Goal: Transaction & Acquisition: Book appointment/travel/reservation

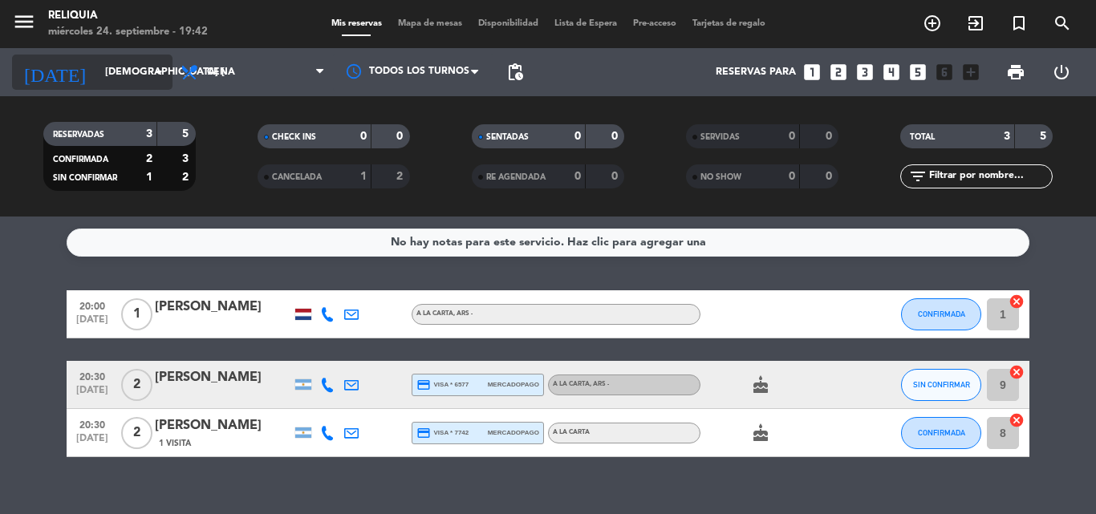
click at [113, 83] on input "[DEMOGRAPHIC_DATA] [DATE]" at bounding box center [165, 72] width 136 height 27
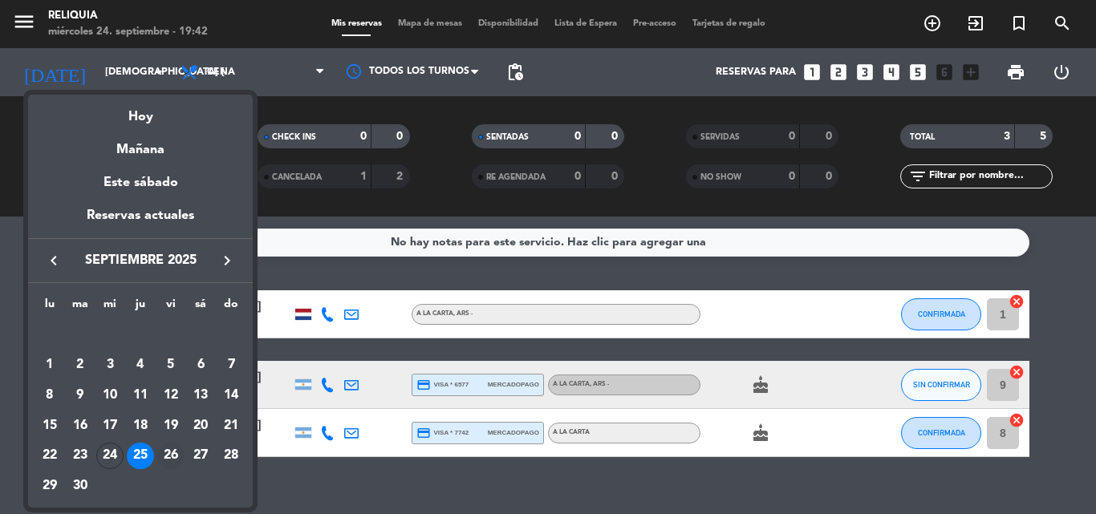
click at [176, 447] on div "26" at bounding box center [170, 456] width 27 height 27
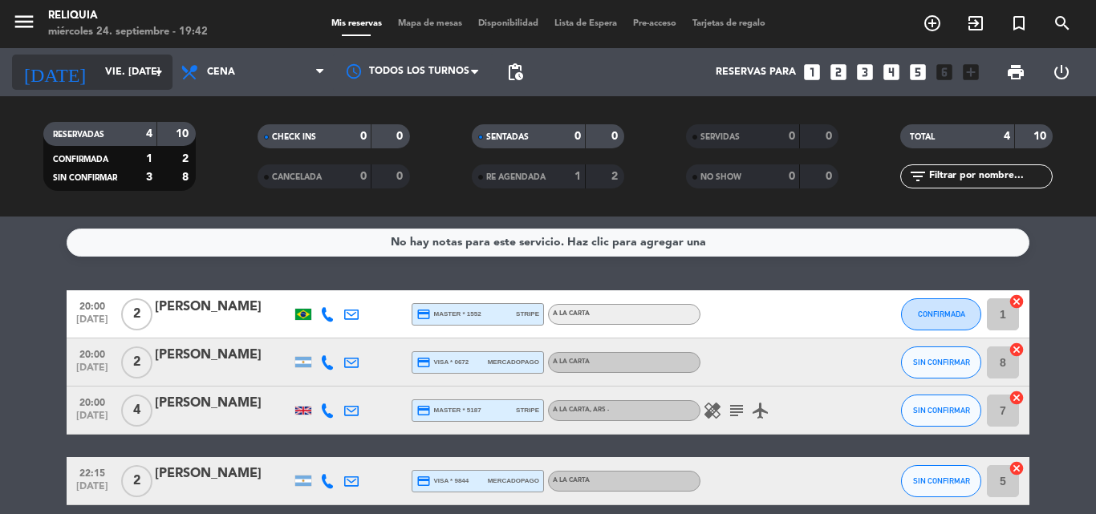
click at [97, 66] on input "vie. [DATE]" at bounding box center [165, 72] width 136 height 27
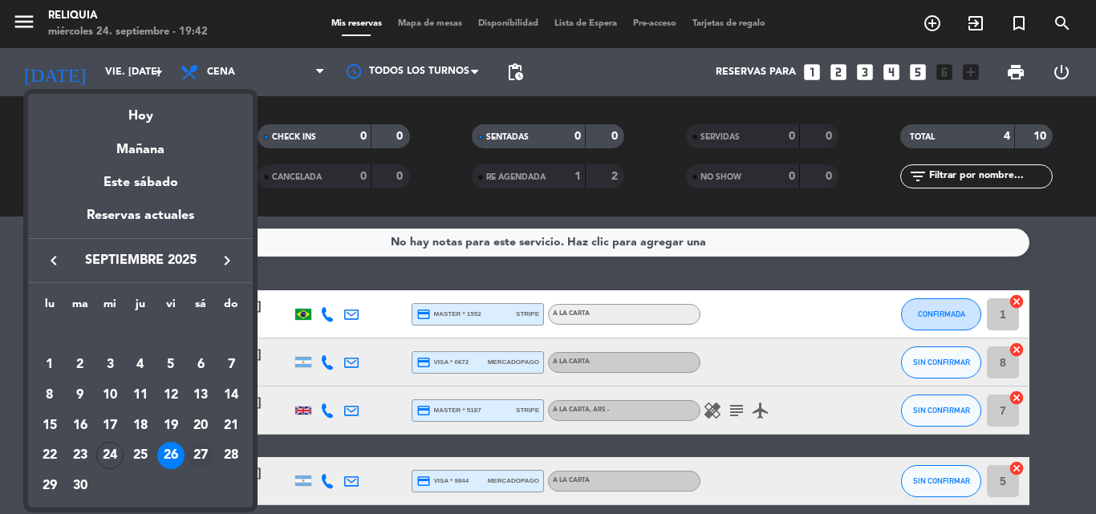
click at [192, 453] on div "27" at bounding box center [200, 455] width 27 height 27
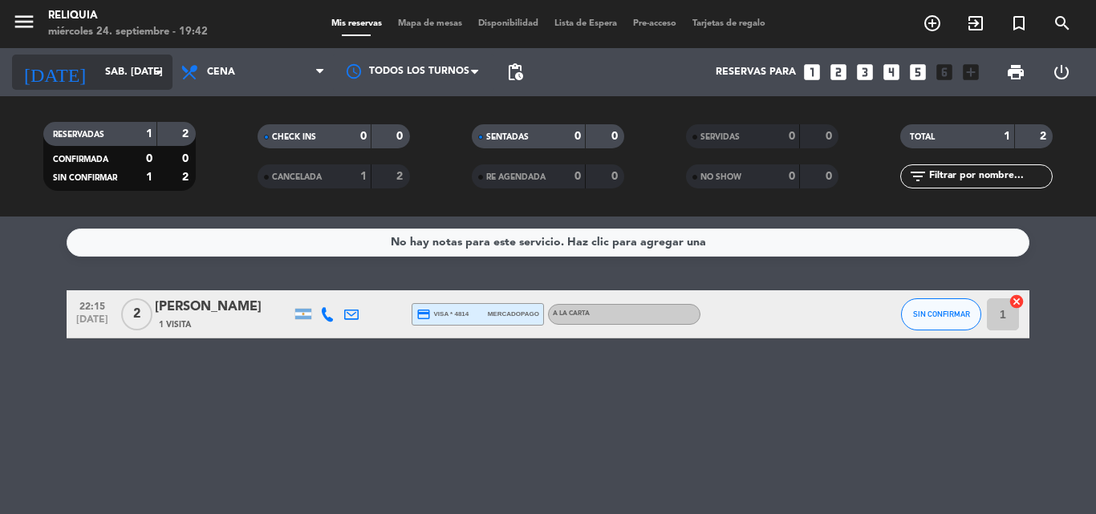
click at [98, 66] on input "sáb. [DATE]" at bounding box center [165, 72] width 136 height 27
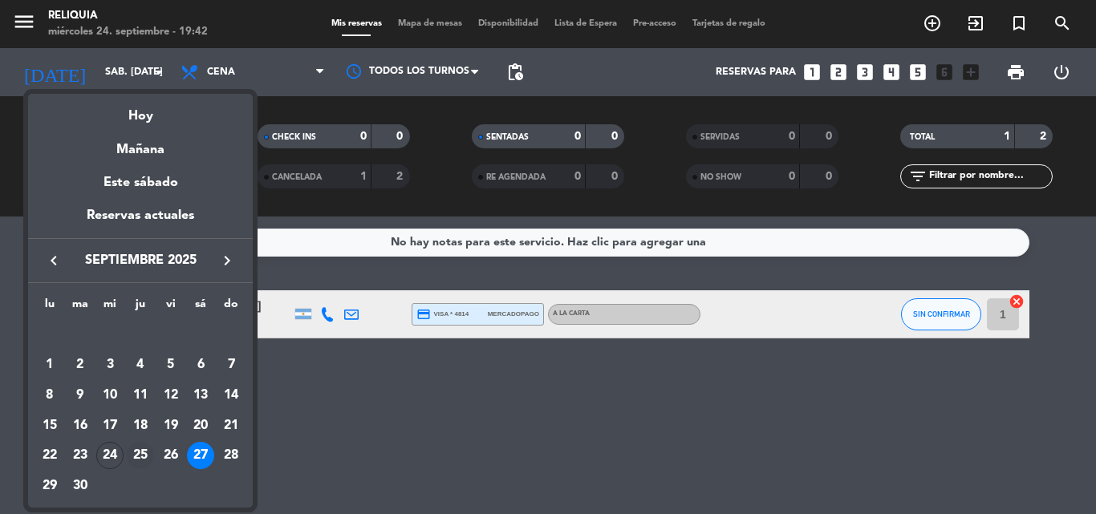
click at [129, 448] on div "25" at bounding box center [140, 455] width 27 height 27
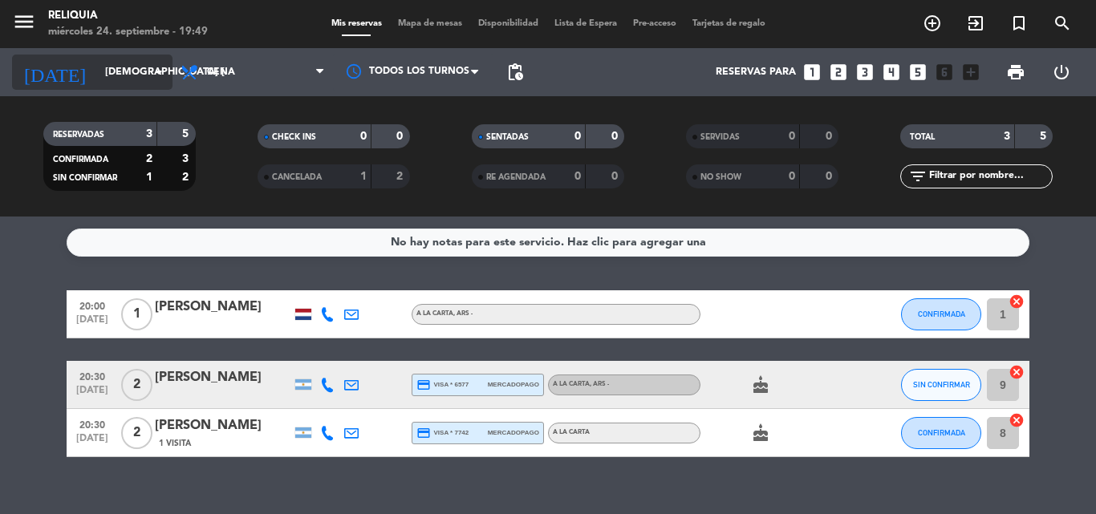
click at [144, 78] on input "[DEMOGRAPHIC_DATA] [DATE]" at bounding box center [165, 72] width 136 height 27
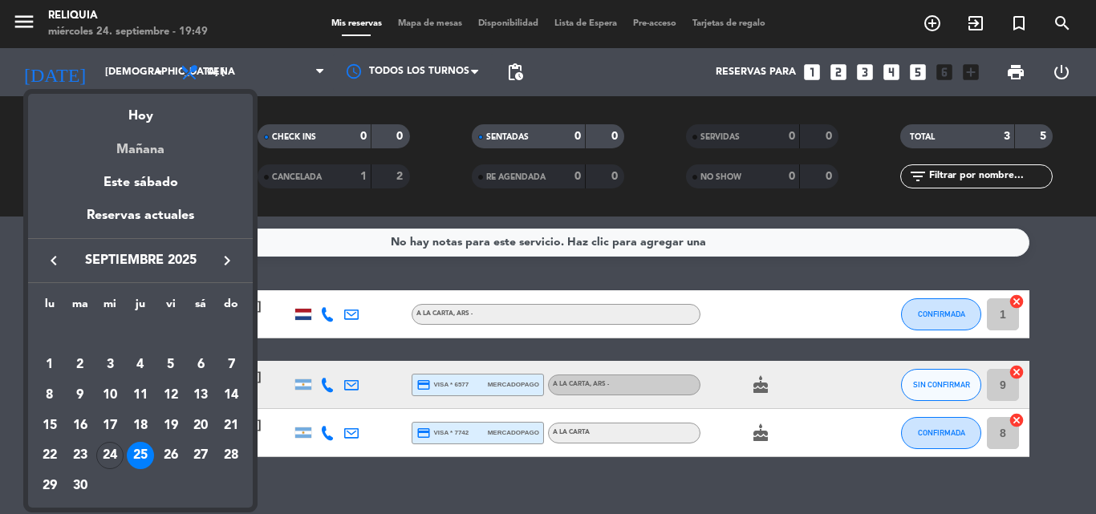
click at [144, 148] on div "Mañana" at bounding box center [140, 144] width 225 height 33
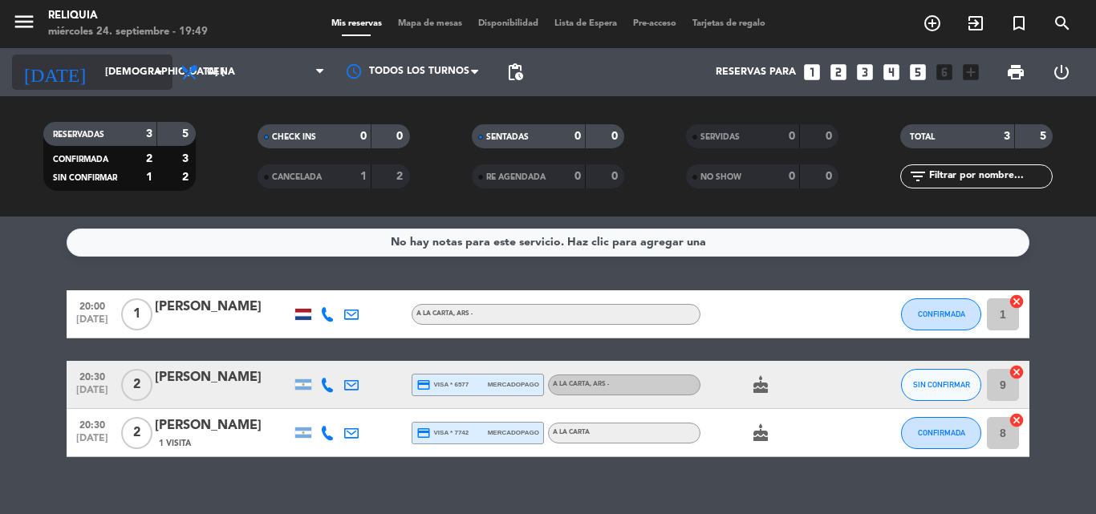
click at [107, 63] on input "[DEMOGRAPHIC_DATA] [DATE]" at bounding box center [165, 72] width 136 height 27
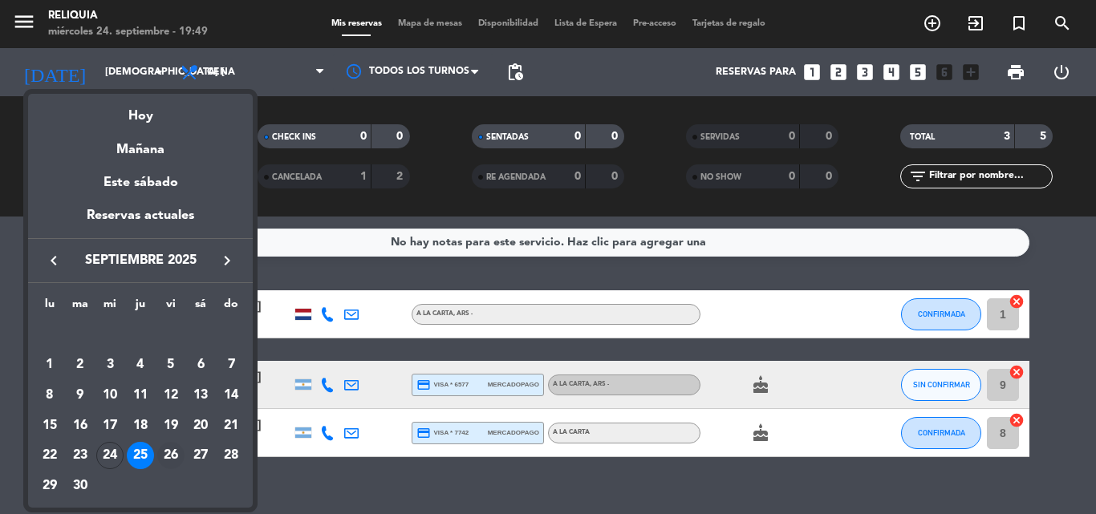
click at [164, 451] on div "26" at bounding box center [170, 455] width 27 height 27
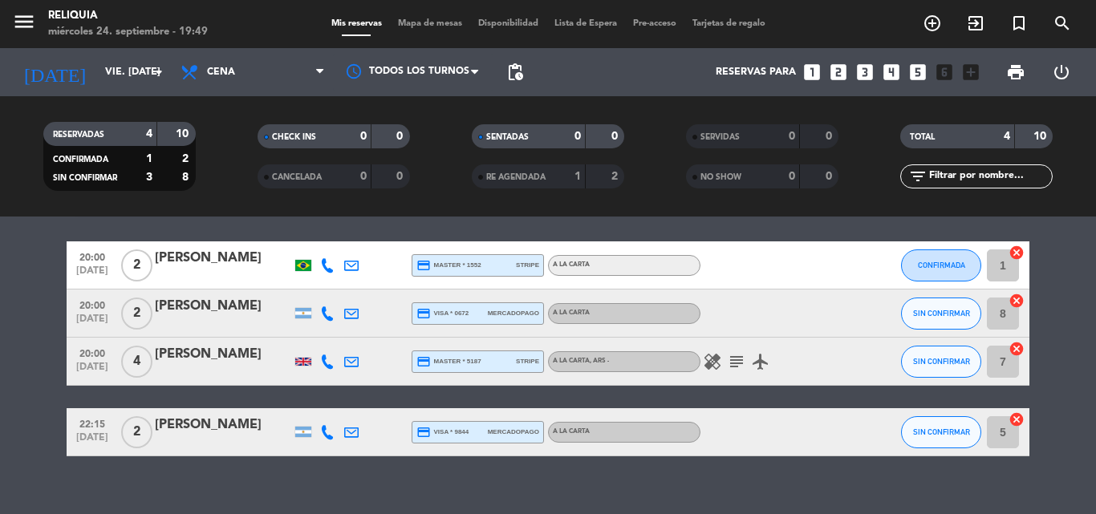
scroll to position [71, 0]
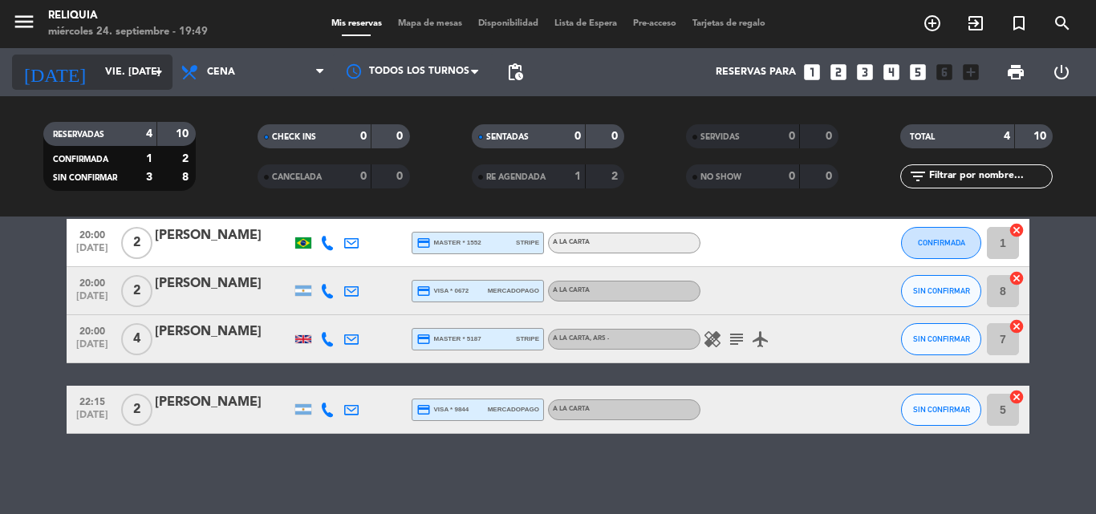
click at [139, 57] on div "[DATE] vie. [DATE] arrow_drop_down" at bounding box center [92, 72] width 160 height 35
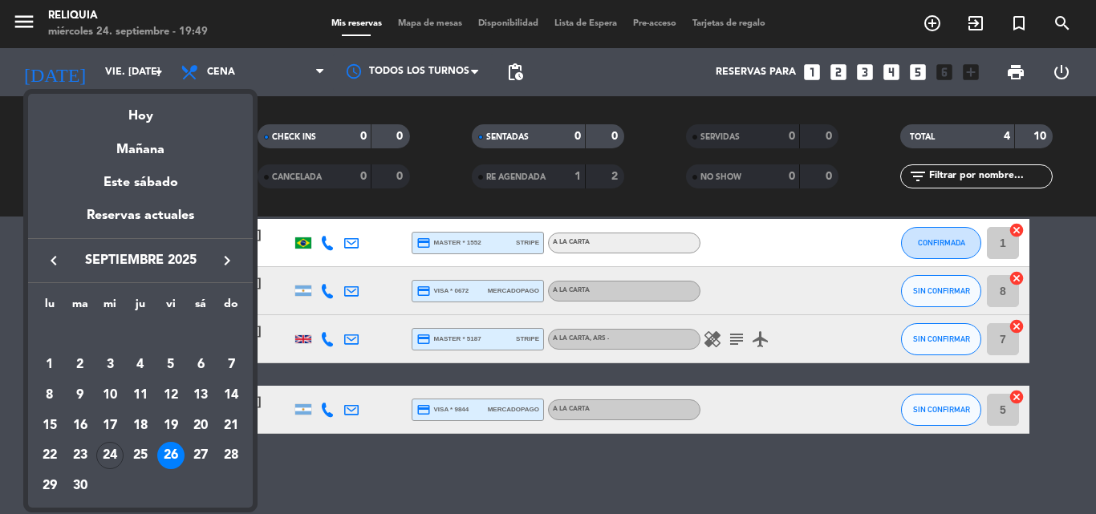
click at [140, 67] on div at bounding box center [548, 257] width 1096 height 514
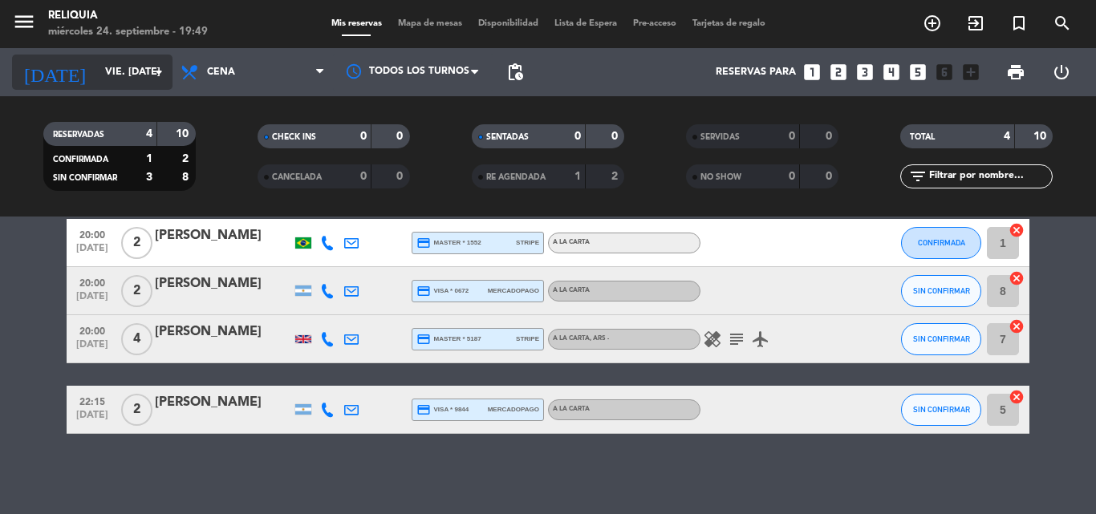
click at [152, 65] on icon "arrow_drop_down" at bounding box center [158, 72] width 19 height 19
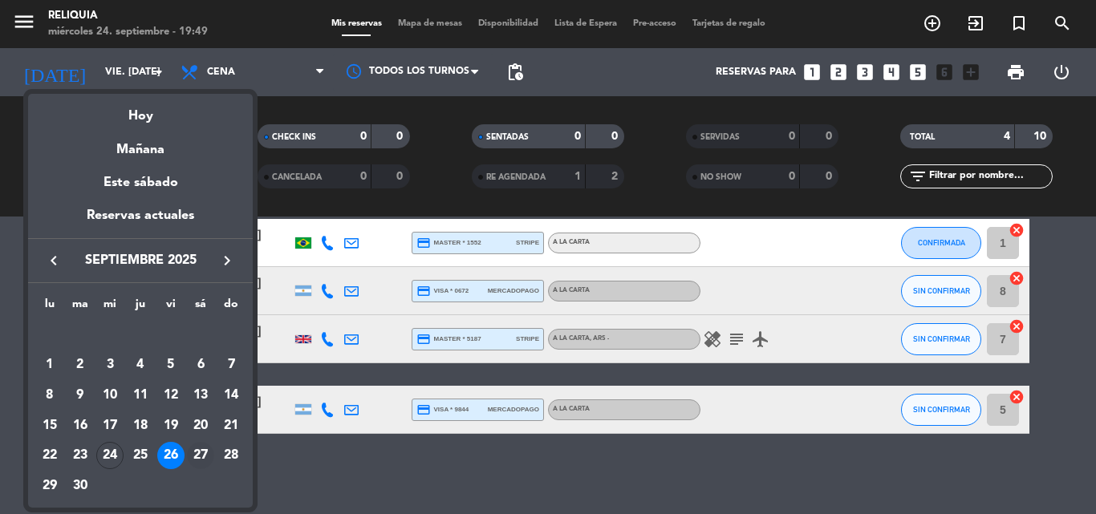
click at [202, 444] on div "27" at bounding box center [200, 455] width 27 height 27
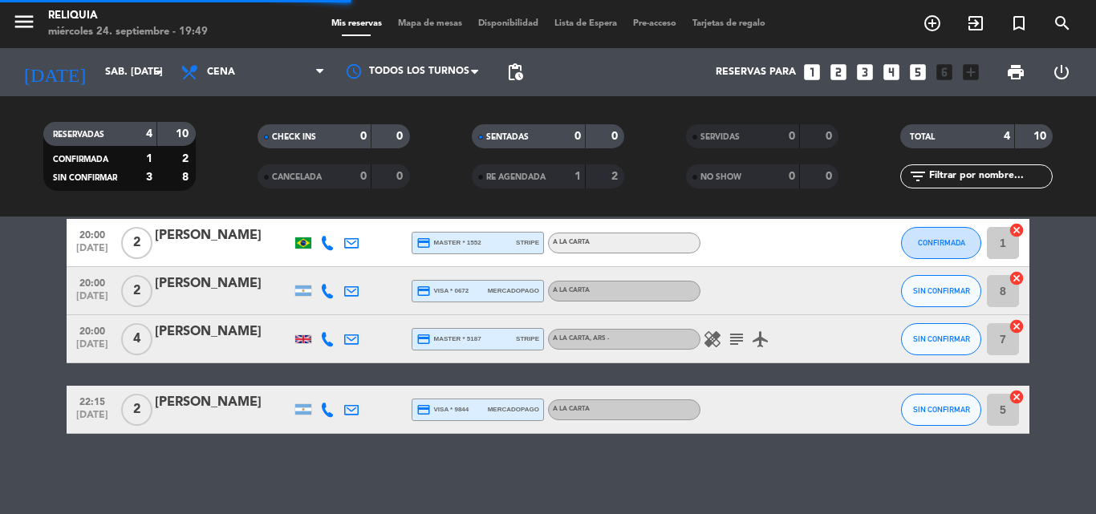
scroll to position [0, 0]
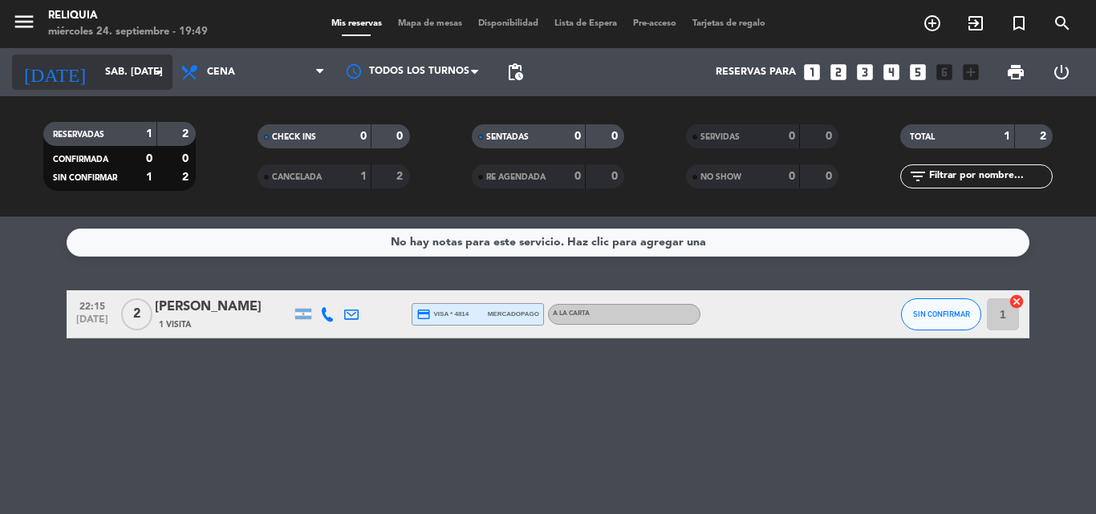
click at [130, 74] on input "sáb. [DATE]" at bounding box center [165, 72] width 136 height 27
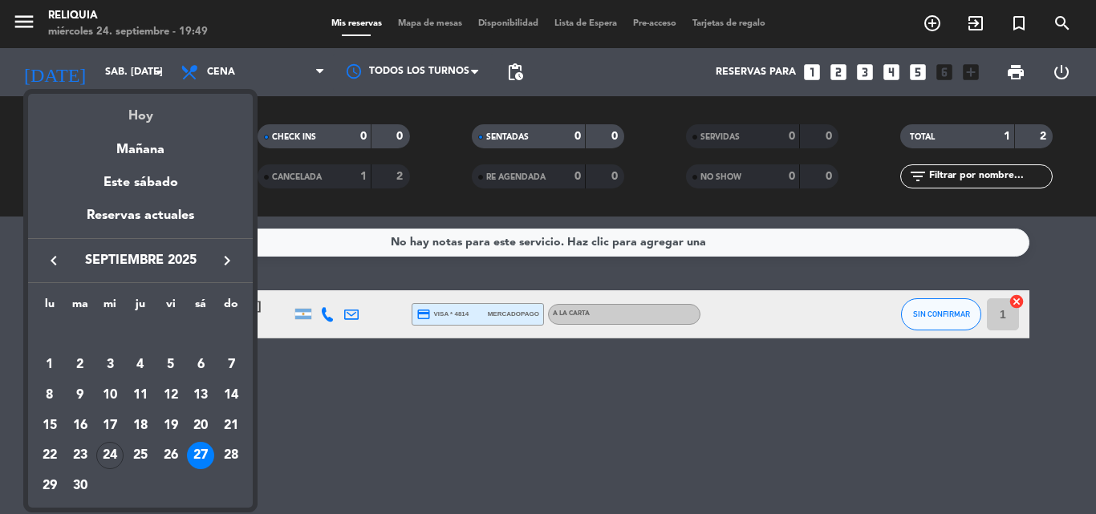
click at [147, 116] on div "Hoy" at bounding box center [140, 110] width 225 height 33
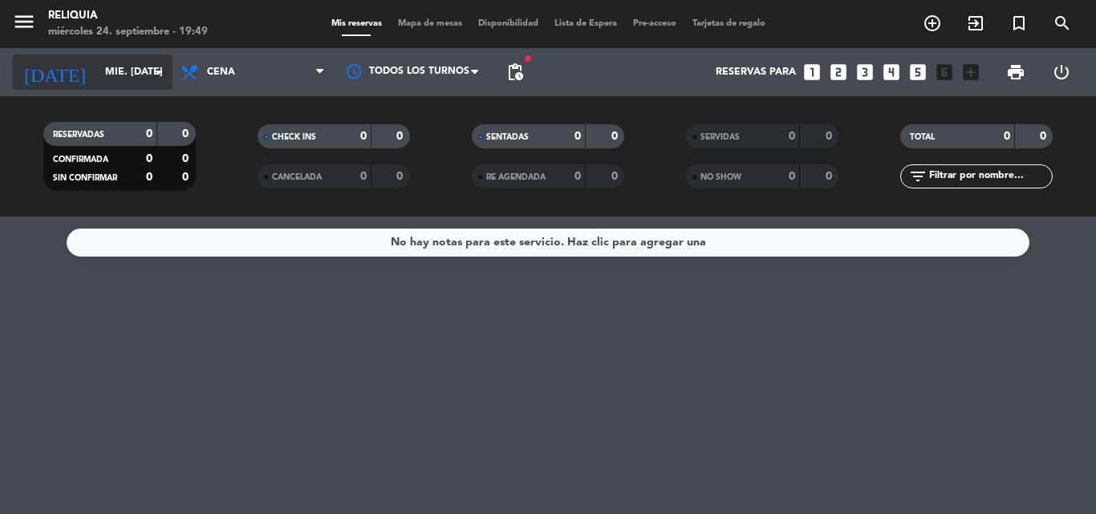
click at [120, 62] on input "mié. [DATE]" at bounding box center [165, 72] width 136 height 27
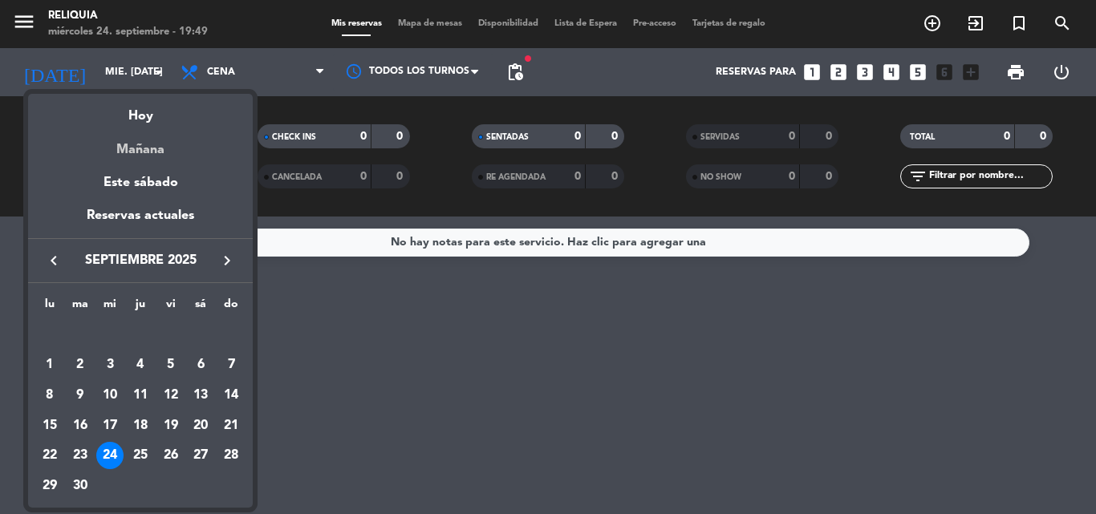
click at [156, 136] on div "Mañana" at bounding box center [140, 144] width 225 height 33
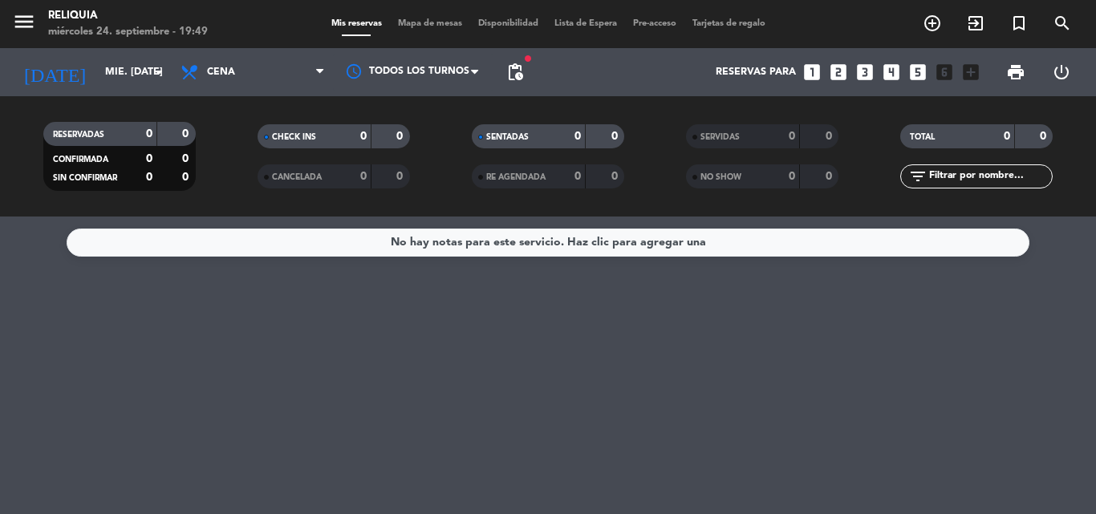
type input "[DEMOGRAPHIC_DATA] [DATE]"
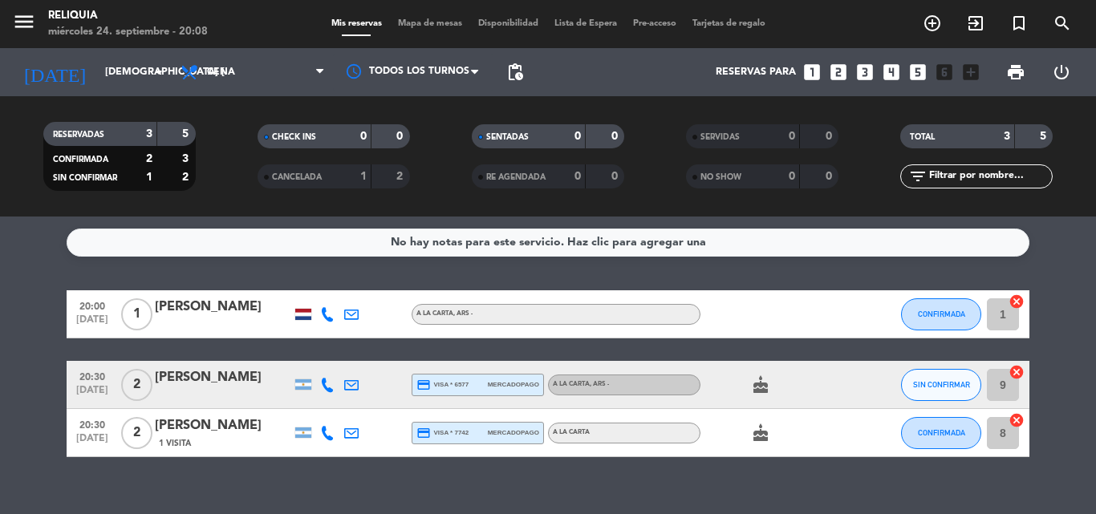
click at [842, 64] on icon "looks_two" at bounding box center [838, 72] width 21 height 21
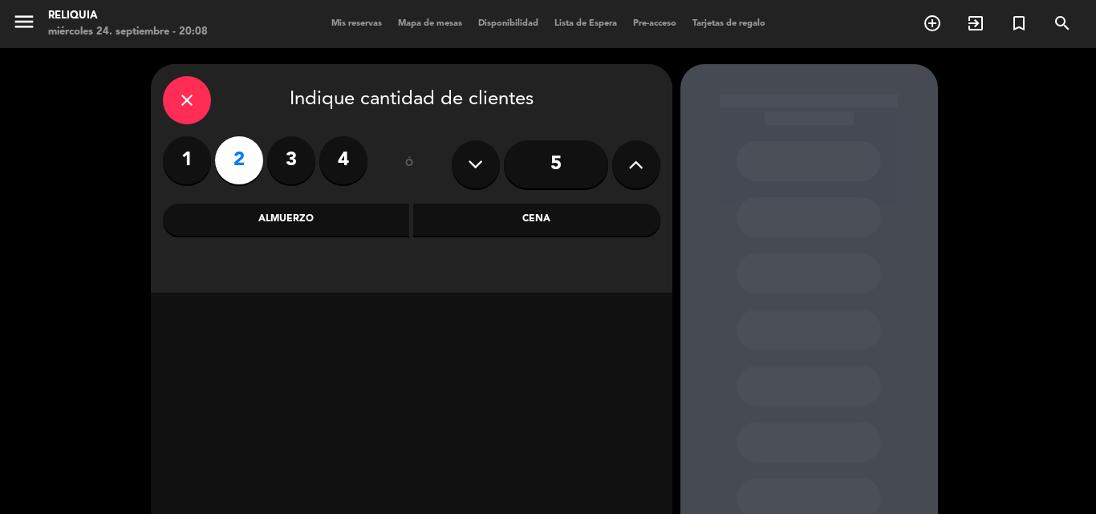
click at [443, 217] on div "Cena" at bounding box center [536, 220] width 247 height 32
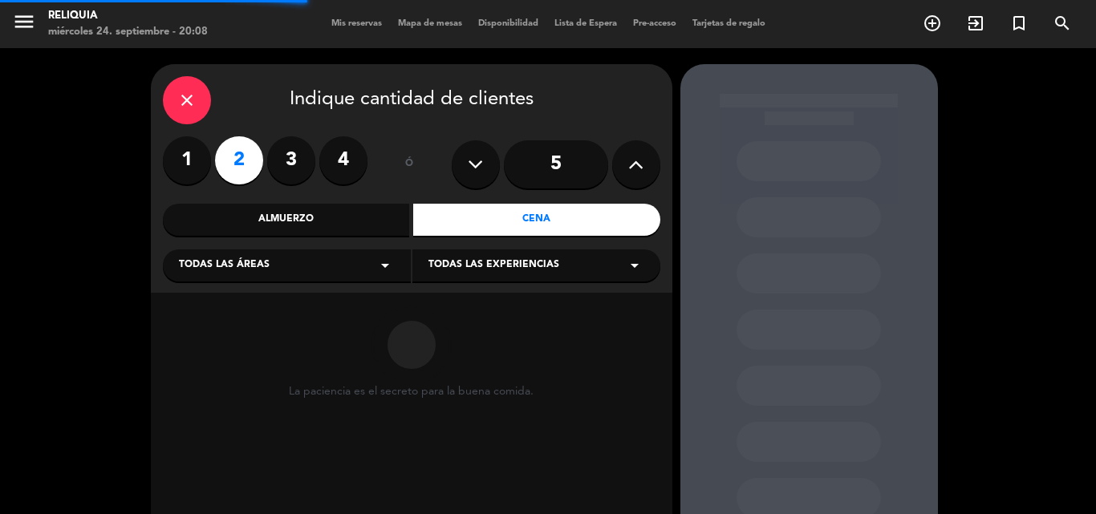
click at [371, 268] on div "Todas las áreas arrow_drop_down" at bounding box center [287, 265] width 248 height 32
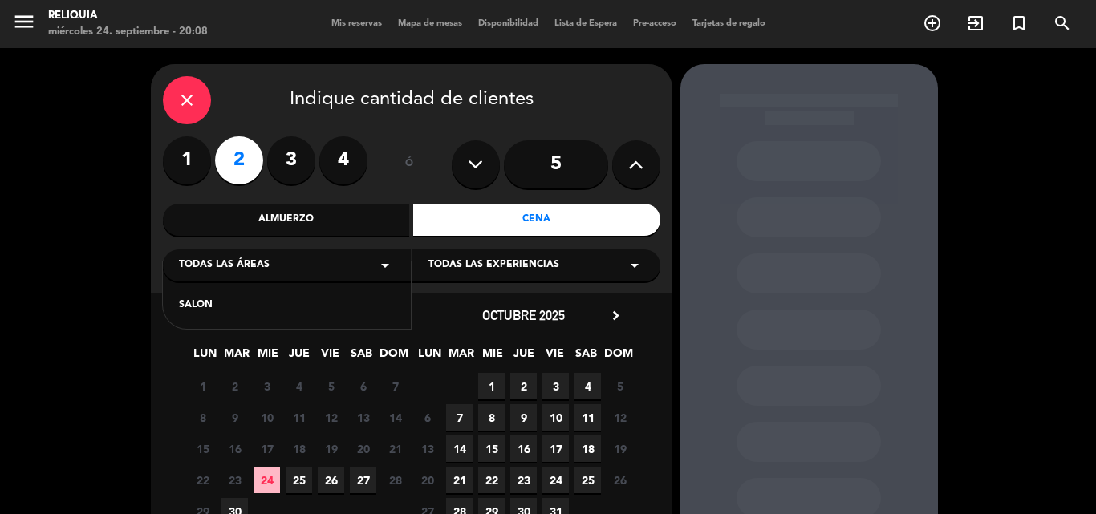
drag, startPoint x: 301, startPoint y: 314, endPoint x: 388, endPoint y: 286, distance: 91.8
click at [301, 313] on div "SALON" at bounding box center [287, 306] width 216 height 16
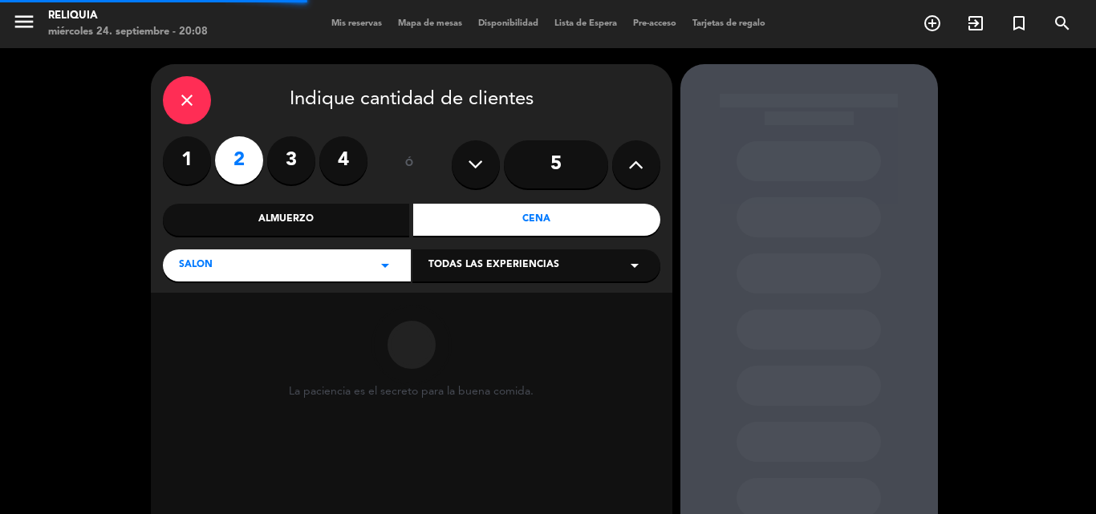
click at [495, 247] on div "SALON arrow_drop_down Todas las experiencias arrow_drop_down" at bounding box center [411, 264] width 497 height 34
click at [496, 269] on span "Todas las experiencias" at bounding box center [493, 265] width 131 height 16
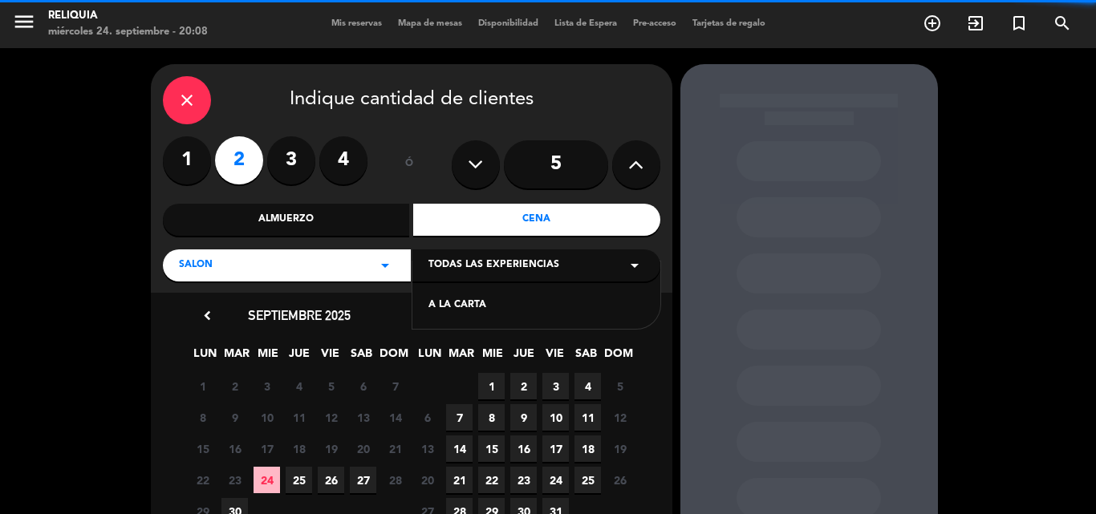
click at [494, 299] on div "A LA CARTA" at bounding box center [536, 306] width 216 height 16
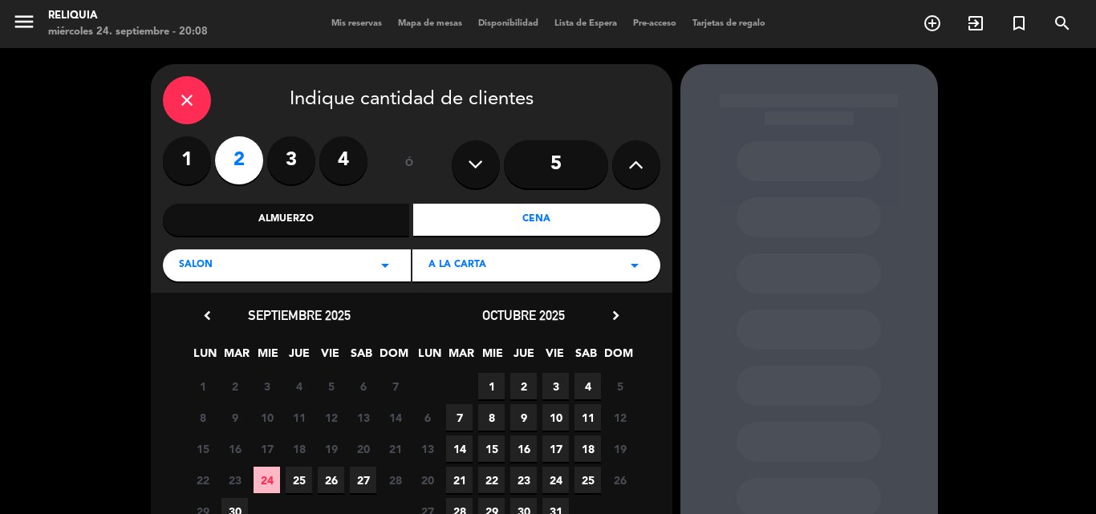
click at [522, 386] on span "2" at bounding box center [523, 386] width 26 height 26
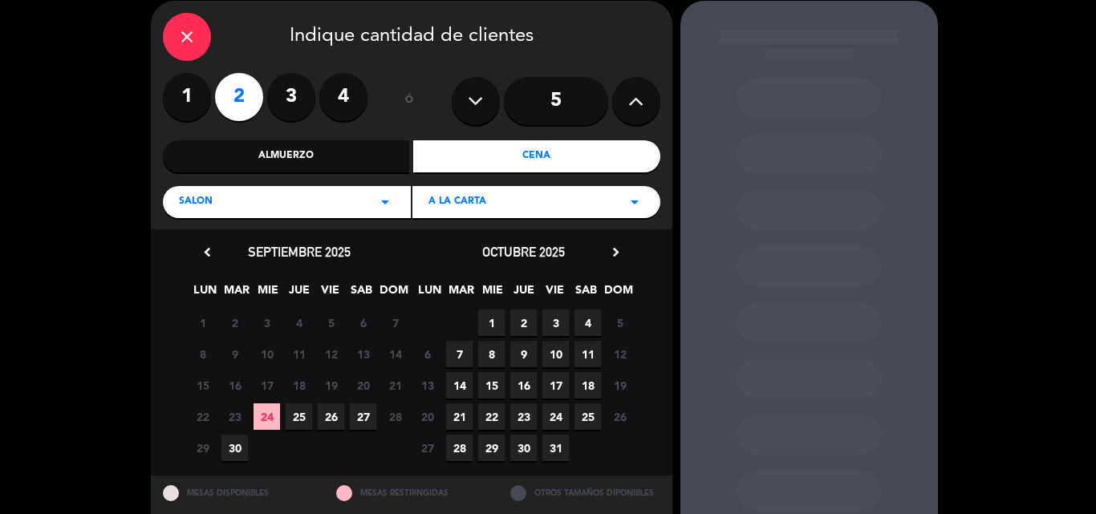
scroll to position [64, 0]
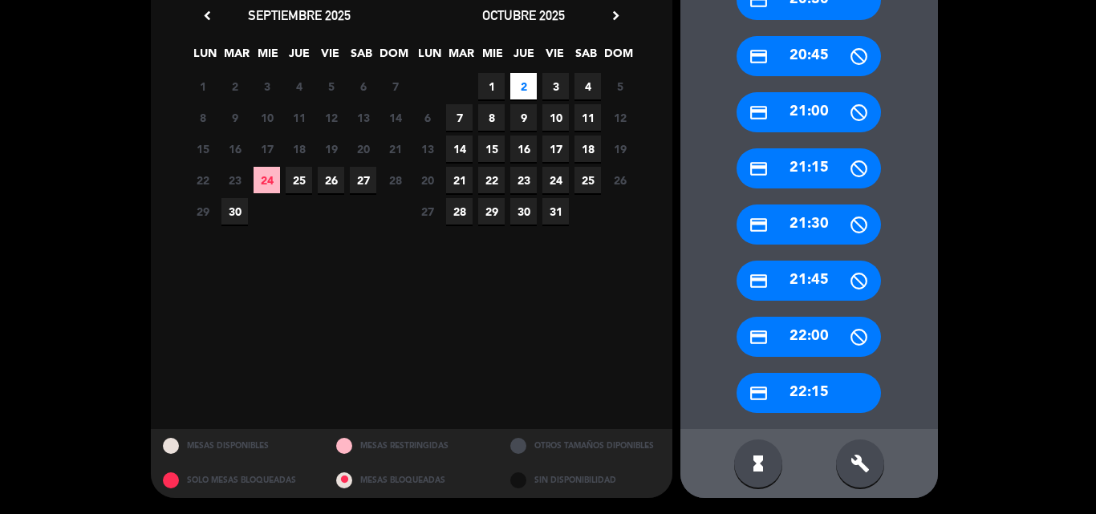
click at [801, 399] on div "credit_card 22:15" at bounding box center [808, 393] width 144 height 40
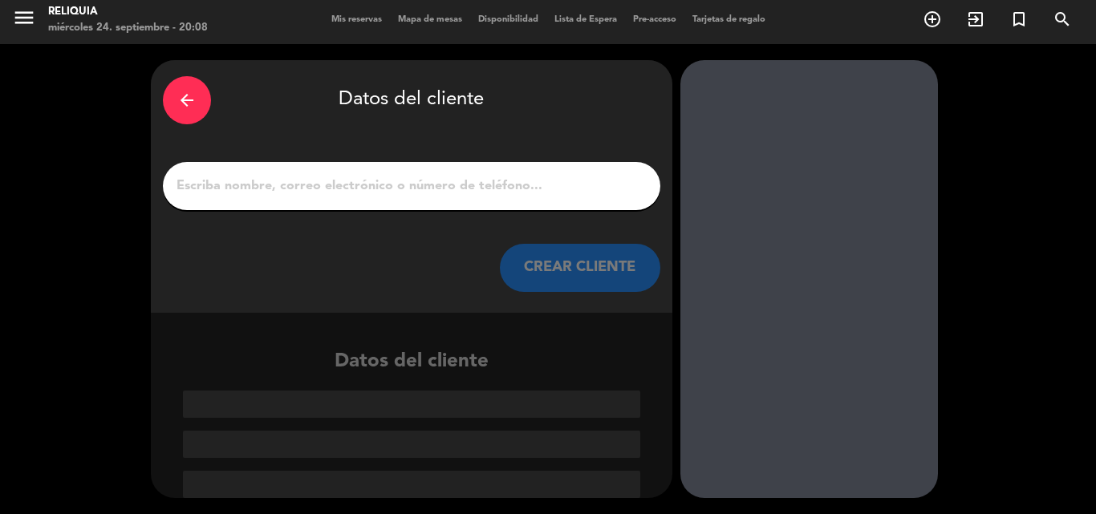
scroll to position [4, 0]
click at [334, 186] on input "1" at bounding box center [411, 186] width 473 height 22
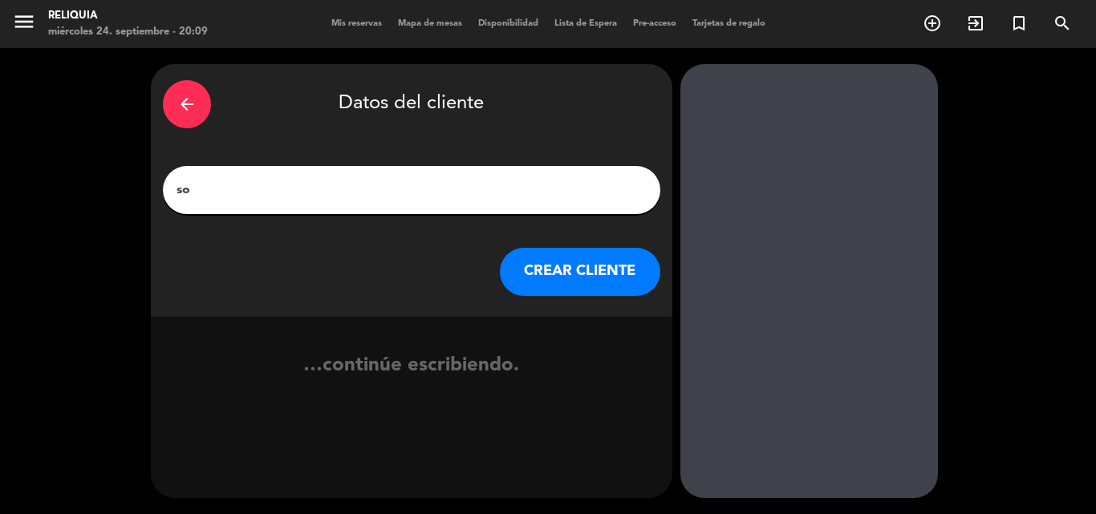
type input "s"
type input "[PERSON_NAME]"
click at [605, 265] on button "CREAR CLIENTE" at bounding box center [580, 272] width 160 height 48
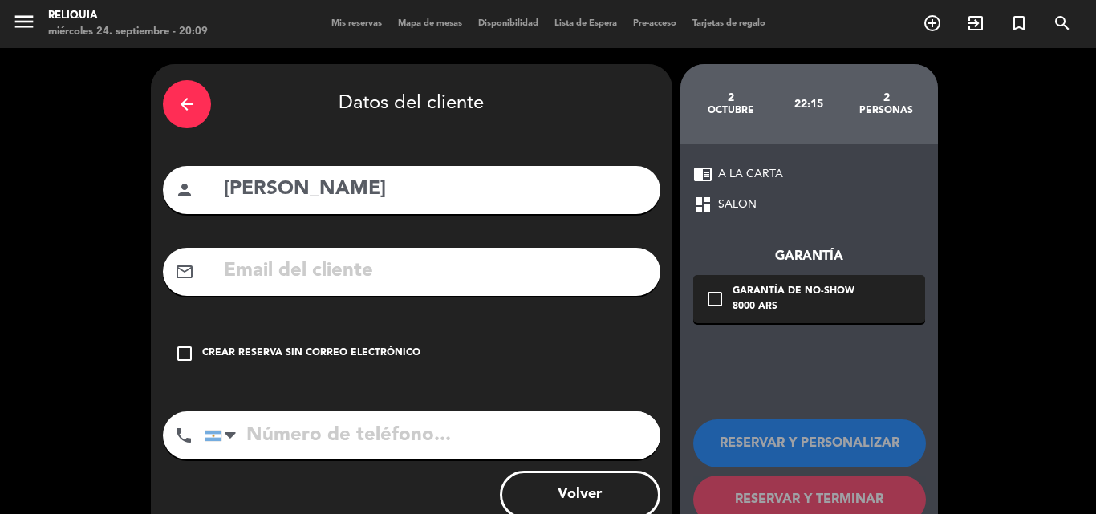
click at [264, 286] on input "text" at bounding box center [435, 271] width 426 height 33
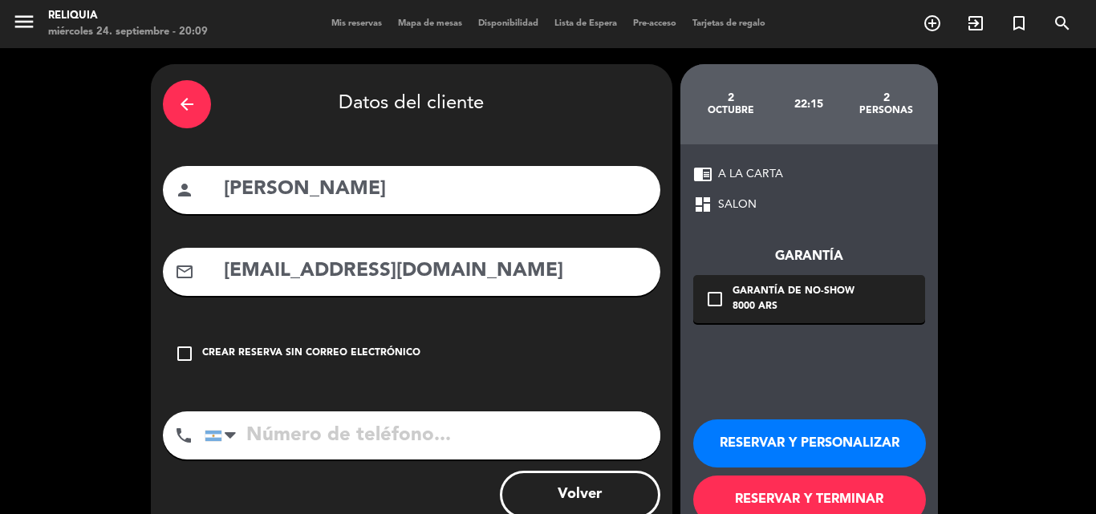
type input "[EMAIL_ADDRESS][DOMAIN_NAME]"
click at [282, 448] on input "tel" at bounding box center [433, 435] width 456 height 48
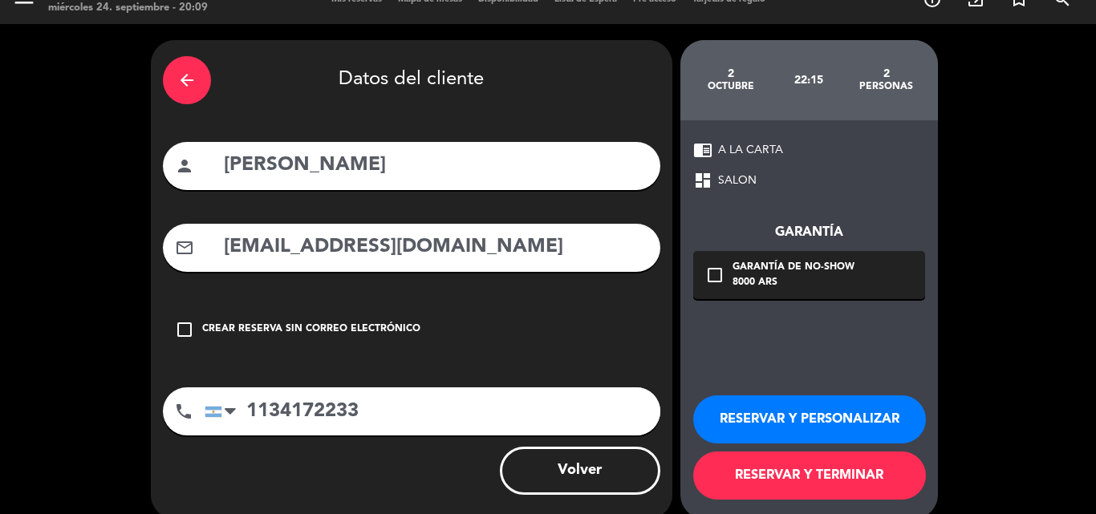
scroll to position [45, 0]
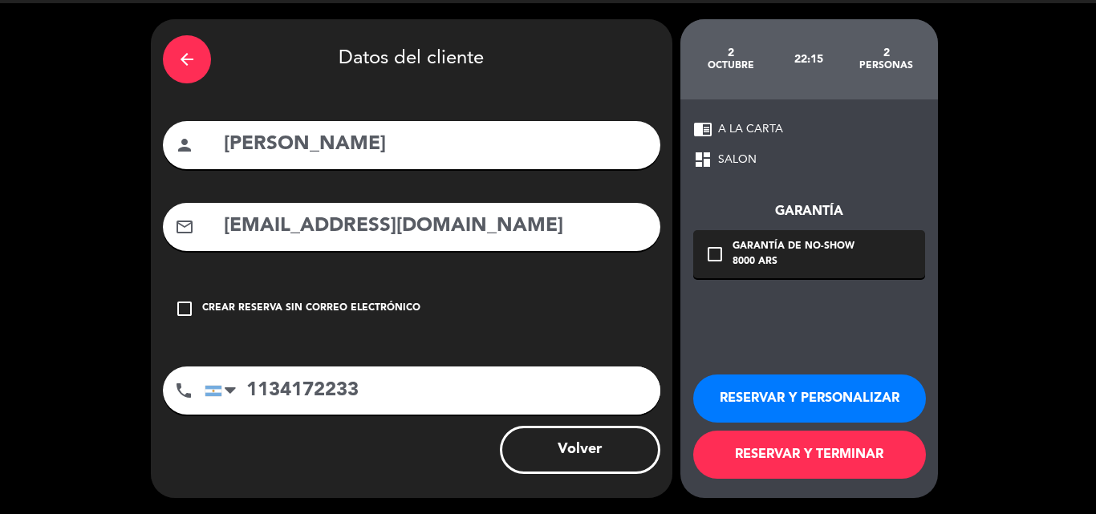
type input "1134172233"
click at [754, 396] on button "RESERVAR Y PERSONALIZAR" at bounding box center [809, 399] width 233 height 48
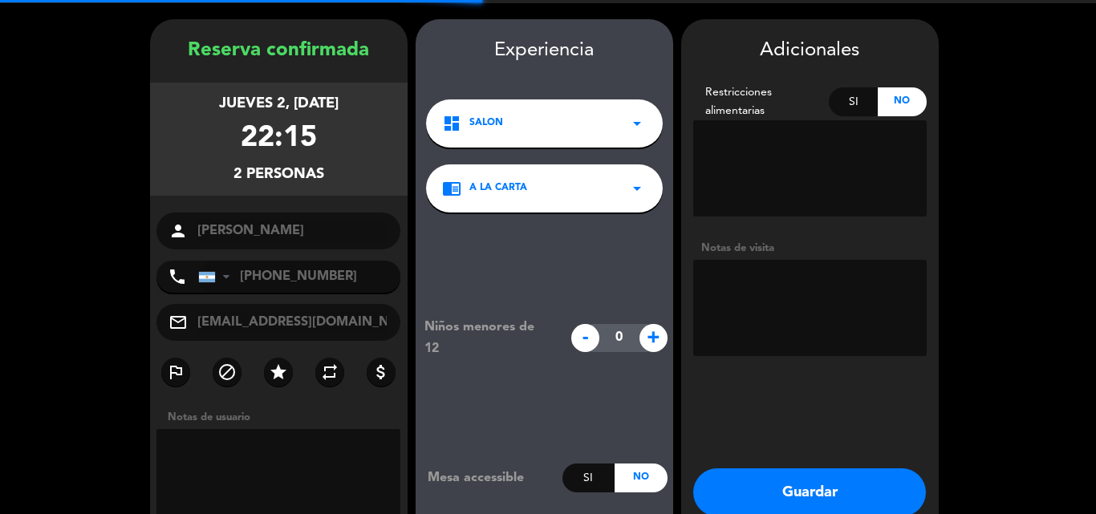
scroll to position [64, 0]
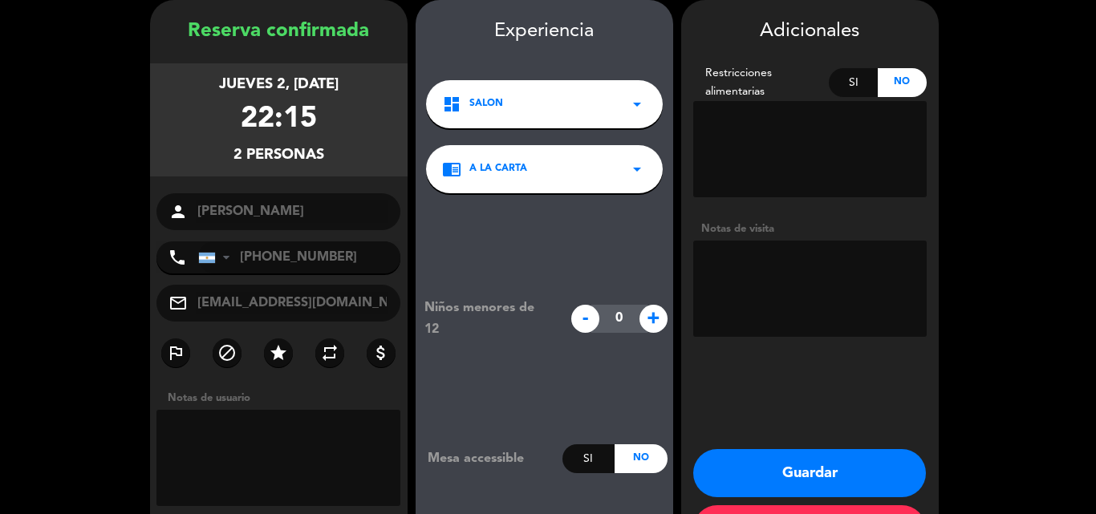
click at [783, 267] on textarea at bounding box center [809, 289] width 233 height 96
type textarea "Cumpleaños, vienen 22.30hs"
click at [772, 465] on button "Guardar" at bounding box center [809, 473] width 233 height 48
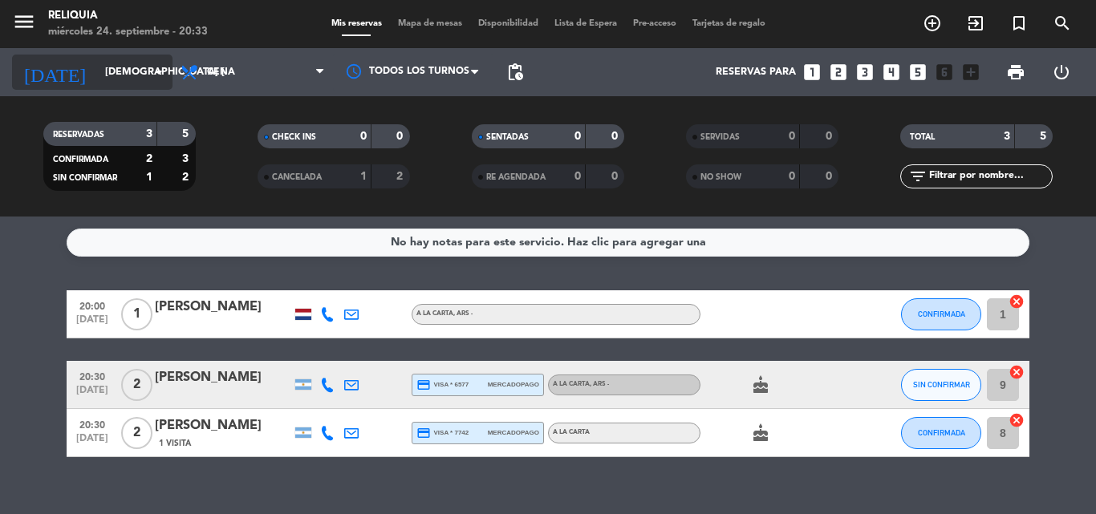
click at [99, 67] on input "[DEMOGRAPHIC_DATA] [DATE]" at bounding box center [165, 72] width 136 height 27
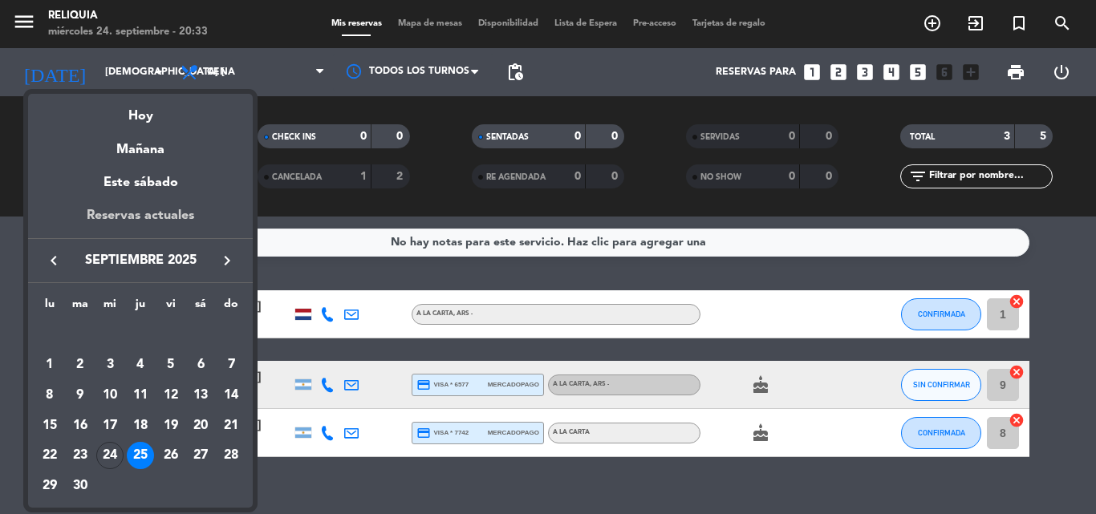
click at [116, 209] on div "Reservas actuales" at bounding box center [140, 221] width 225 height 33
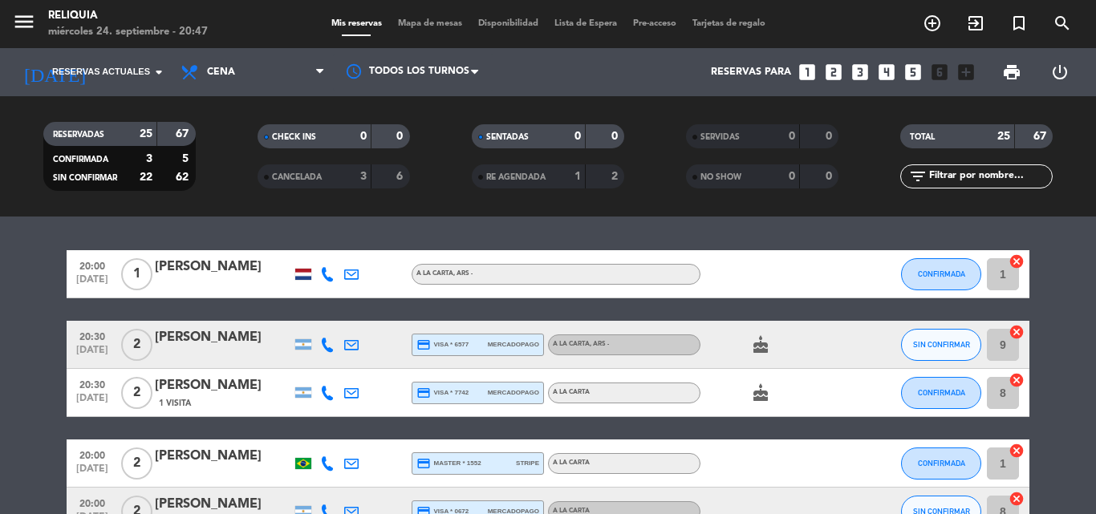
click at [345, 15] on div "menu RELIQUIA miércoles 24. septiembre - 20:47 Mis reservas Mapa de mesas Dispo…" at bounding box center [548, 24] width 1096 height 48
click at [346, 19] on span "Mis reservas" at bounding box center [356, 23] width 67 height 9
click at [132, 72] on span "Reservas actuales" at bounding box center [101, 72] width 98 height 14
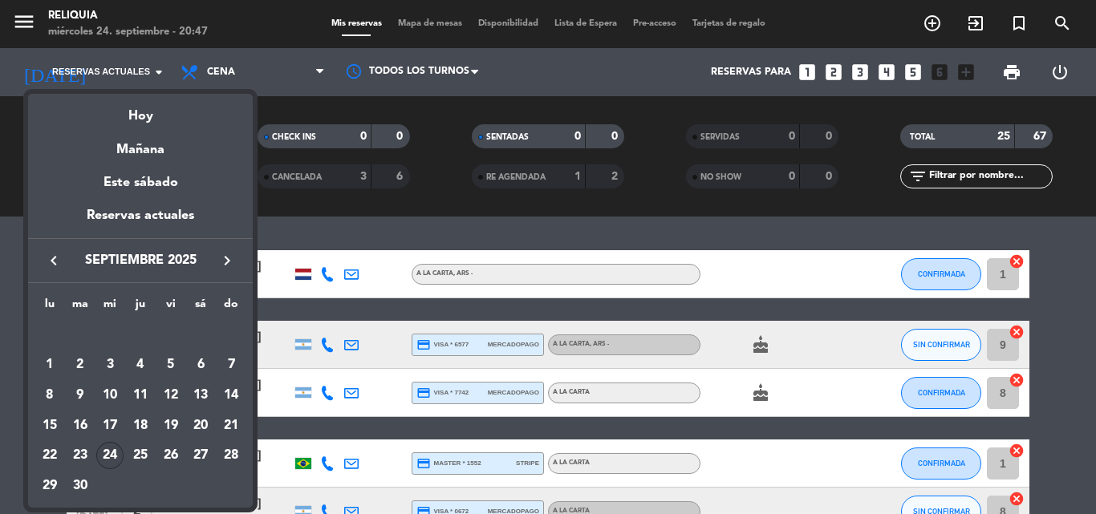
click at [104, 449] on div "24" at bounding box center [109, 455] width 27 height 27
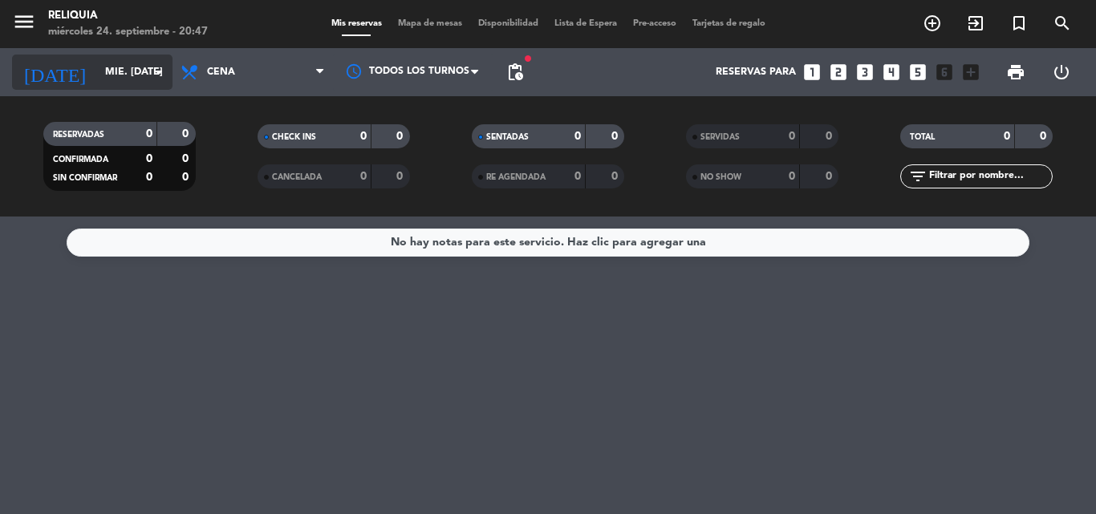
click at [144, 55] on div "[DATE] mié. [DATE] arrow_drop_down" at bounding box center [92, 72] width 160 height 35
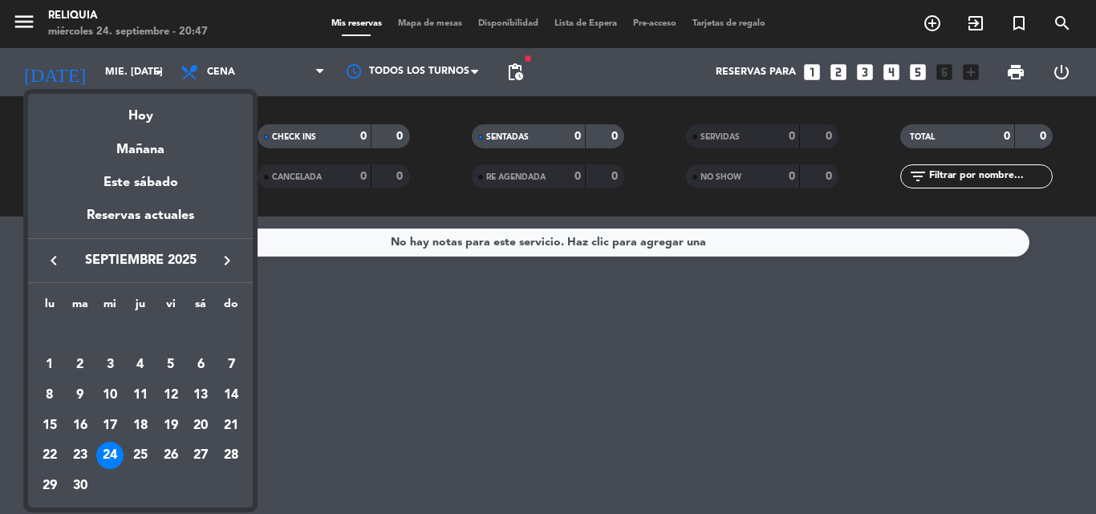
click at [144, 457] on div "25" at bounding box center [140, 455] width 27 height 27
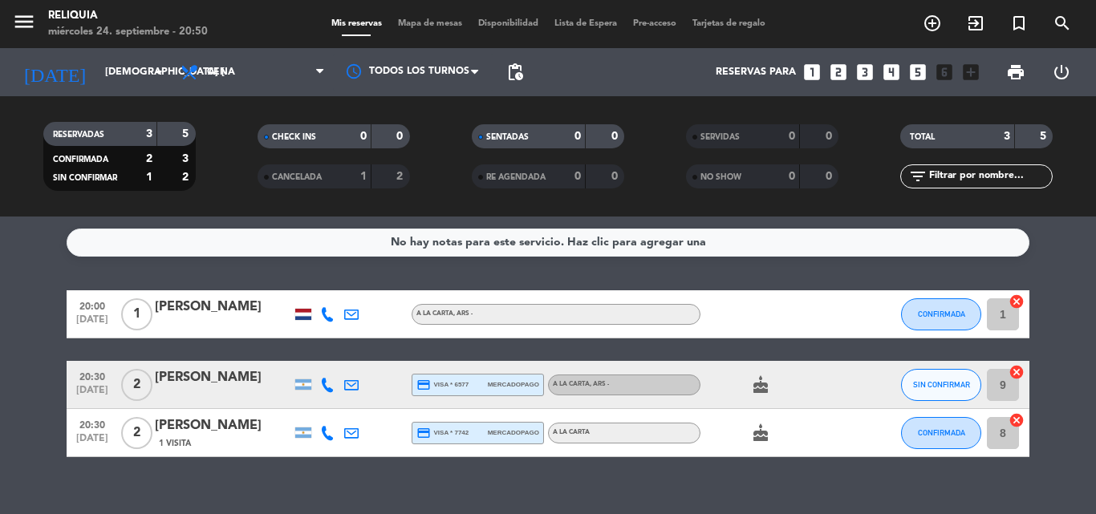
click at [9, 354] on bookings-row "20:00 [DATE] 1 [PERSON_NAME] A [PERSON_NAME] , ARS - CONFIRMADA 1 cancel 20:30 …" at bounding box center [548, 373] width 1096 height 167
click at [97, 65] on input "[DEMOGRAPHIC_DATA] [DATE]" at bounding box center [165, 72] width 136 height 27
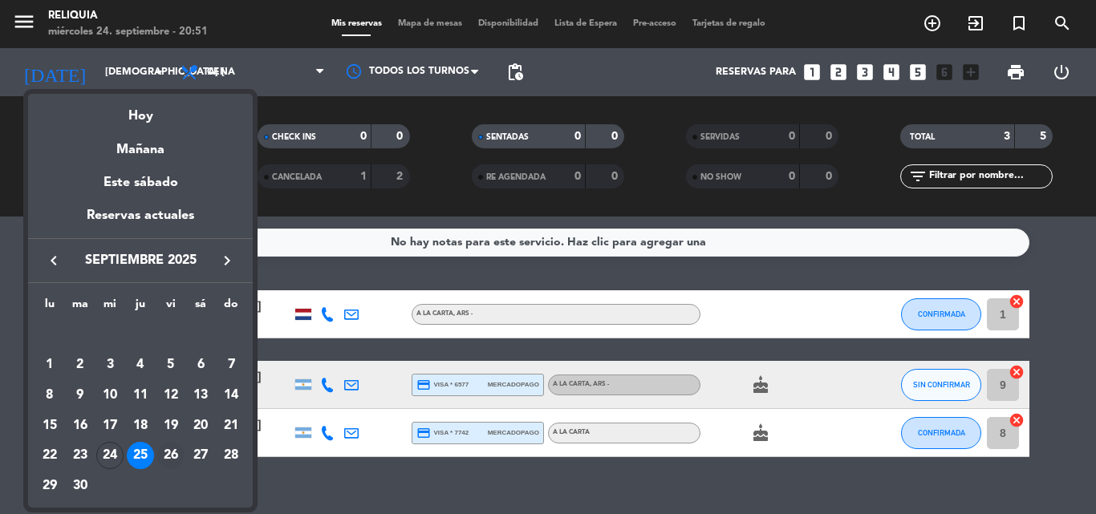
click at [163, 446] on div "26" at bounding box center [170, 455] width 27 height 27
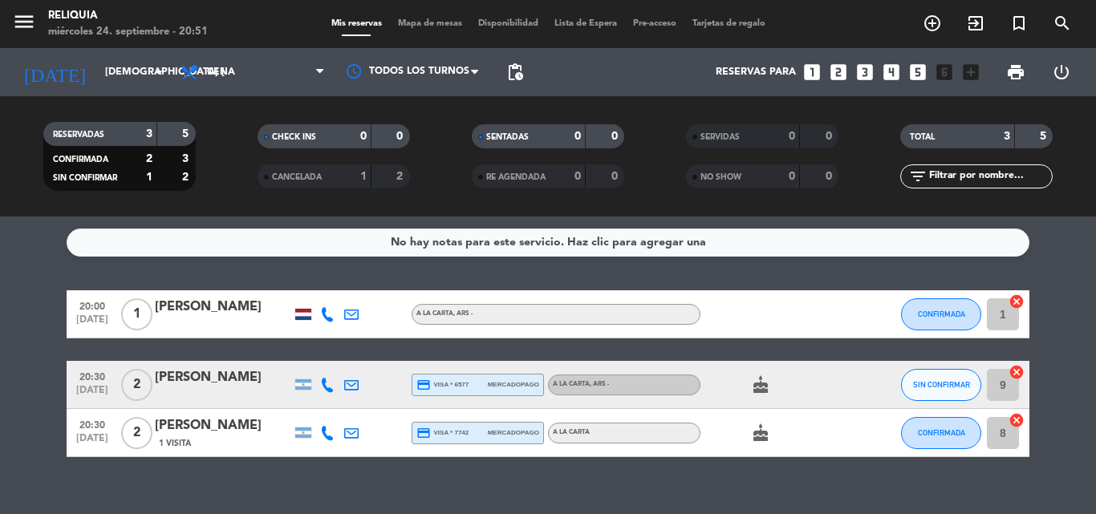
type input "vie. [DATE]"
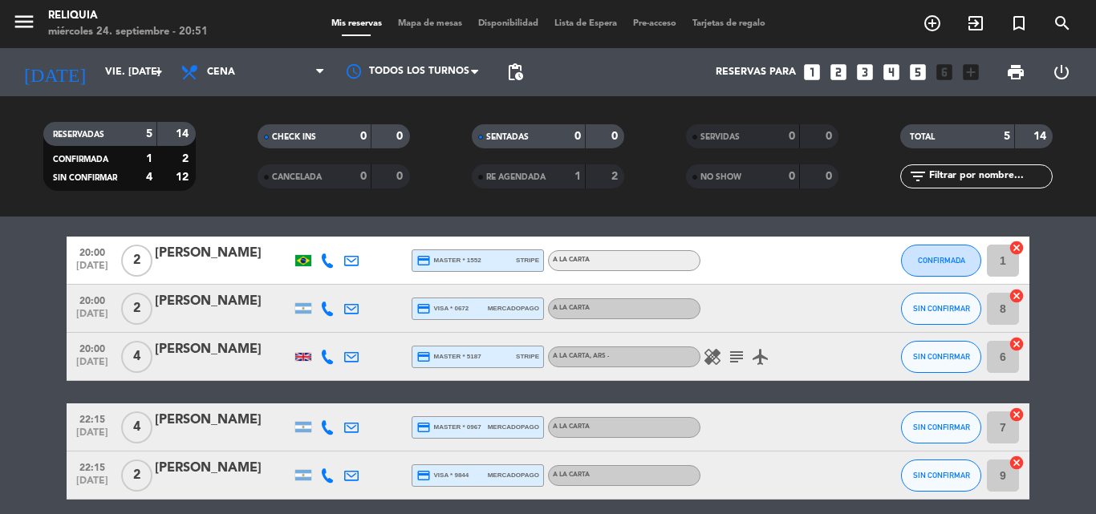
scroll to position [80, 0]
